Goal: Information Seeking & Learning: Learn about a topic

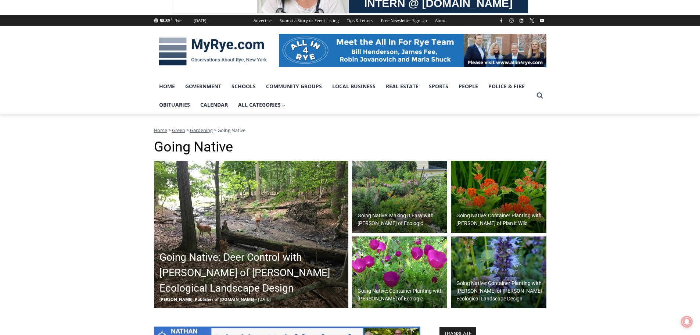
scroll to position [74, 0]
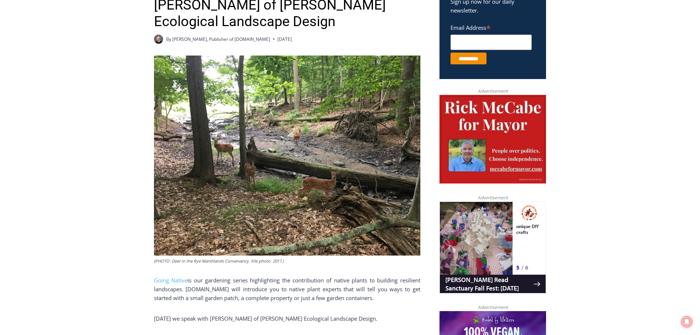
scroll to position [294, 0]
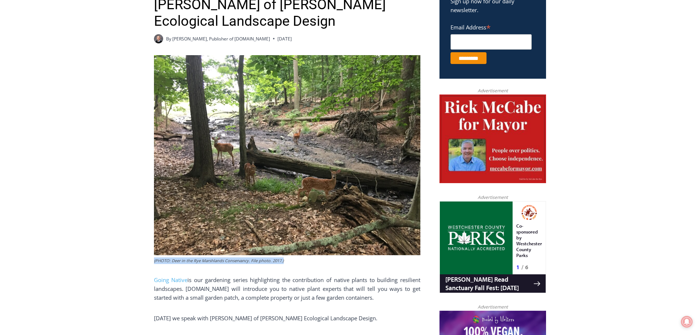
drag, startPoint x: 286, startPoint y: 260, endPoint x: 156, endPoint y: 260, distance: 130.5
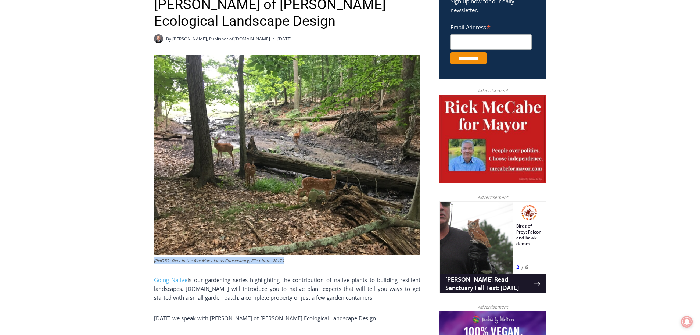
copy figcaption "(PHOTO: Deer in the Rye Marshlands Conservancy. File photo. 2017.)"
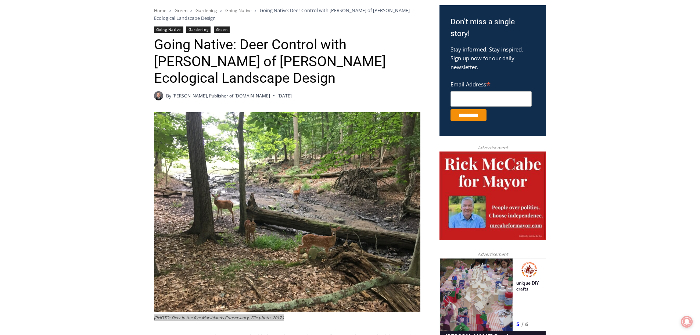
scroll to position [184, 0]
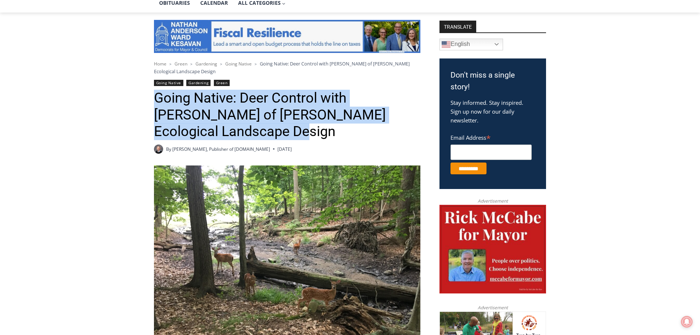
drag, startPoint x: 156, startPoint y: 97, endPoint x: 202, endPoint y: 136, distance: 60.3
click at [202, 136] on h1 "Going Native: Deer Control with Missy Fabel of Missy Fabel Ecological Landscape…" at bounding box center [287, 115] width 267 height 50
copy h1 "Going Native: Deer Control with Missy Fabel of Missy Fabel Ecological Landscape…"
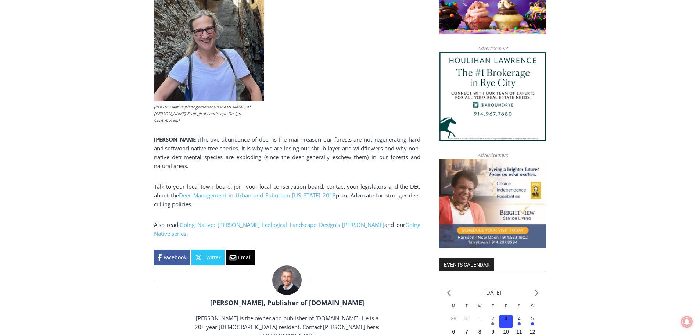
scroll to position [662, 0]
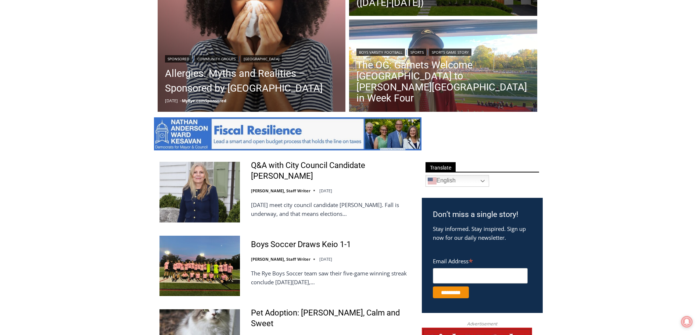
scroll to position [294, 0]
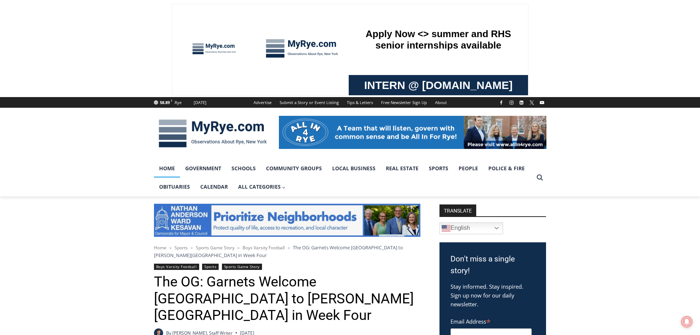
click at [170, 167] on link "Home" at bounding box center [167, 168] width 26 height 18
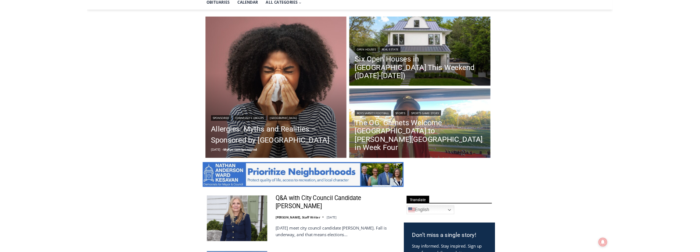
scroll to position [221, 0]
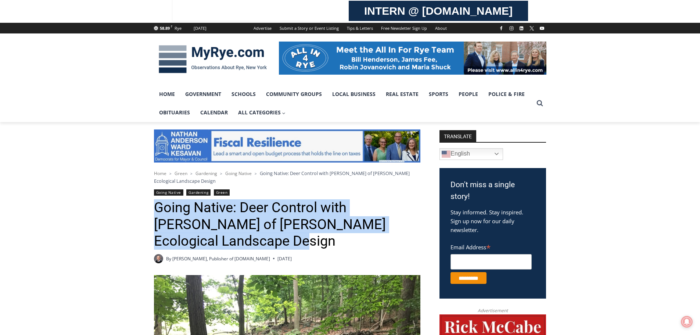
scroll to position [74, 0]
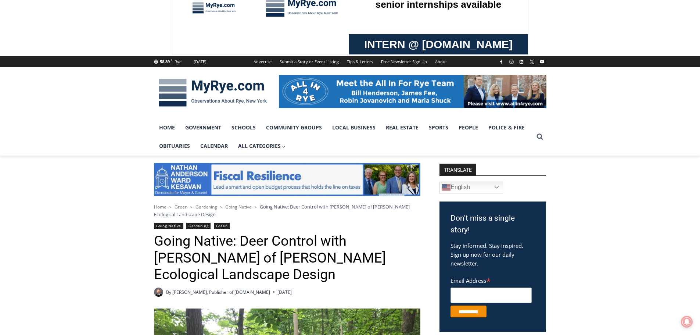
scroll to position [0, 0]
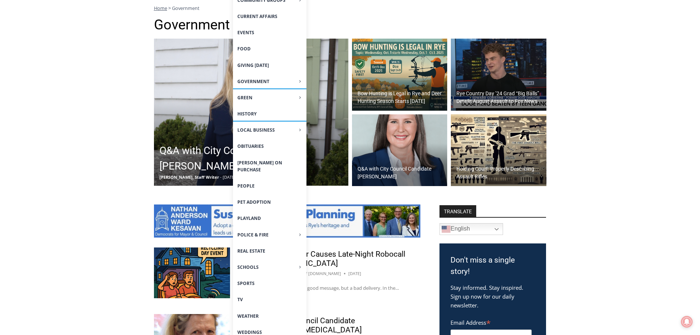
scroll to position [221, 0]
